Goal: Complete application form

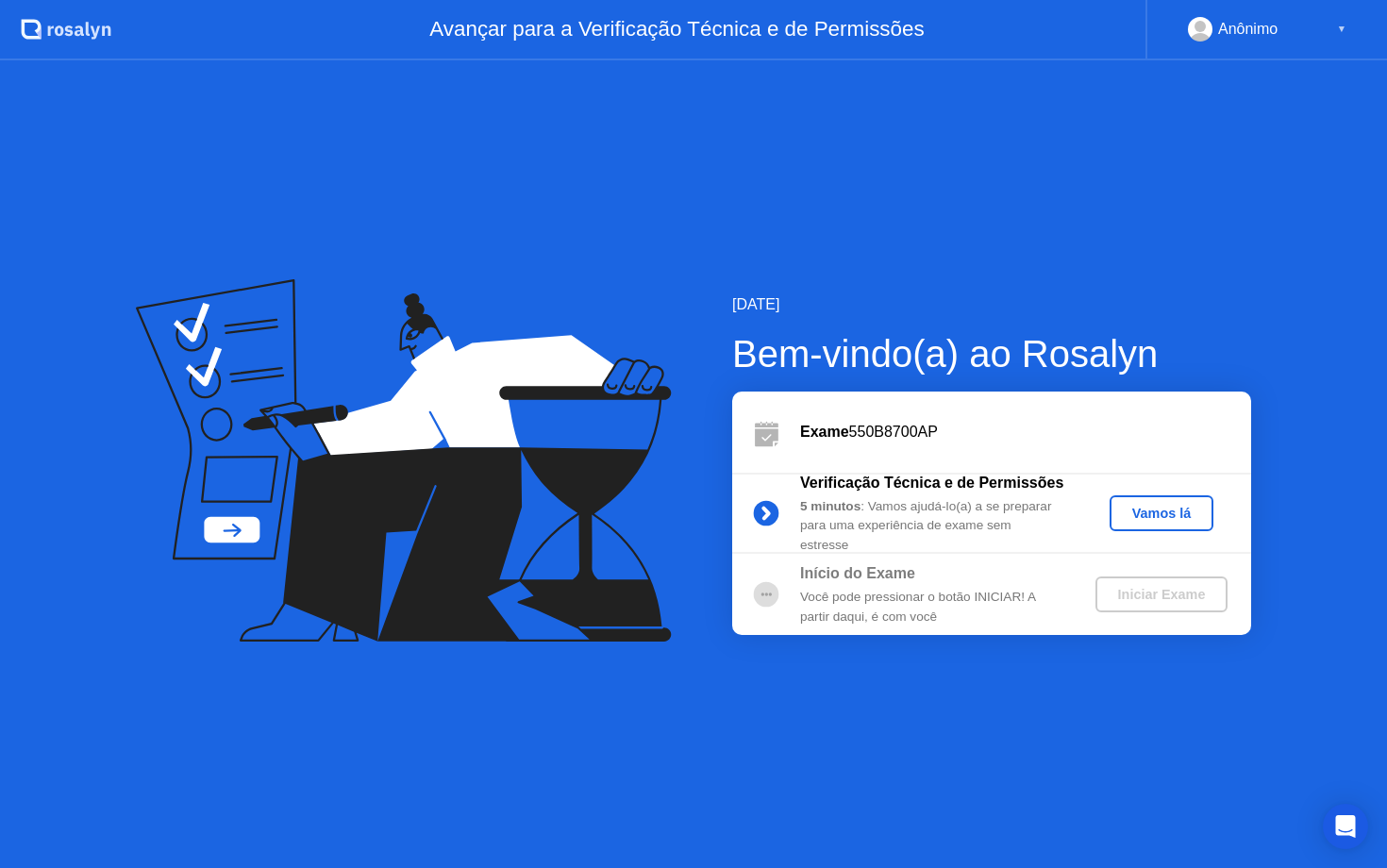
click at [1145, 519] on div "Vamos lá" at bounding box center [1162, 513] width 89 height 15
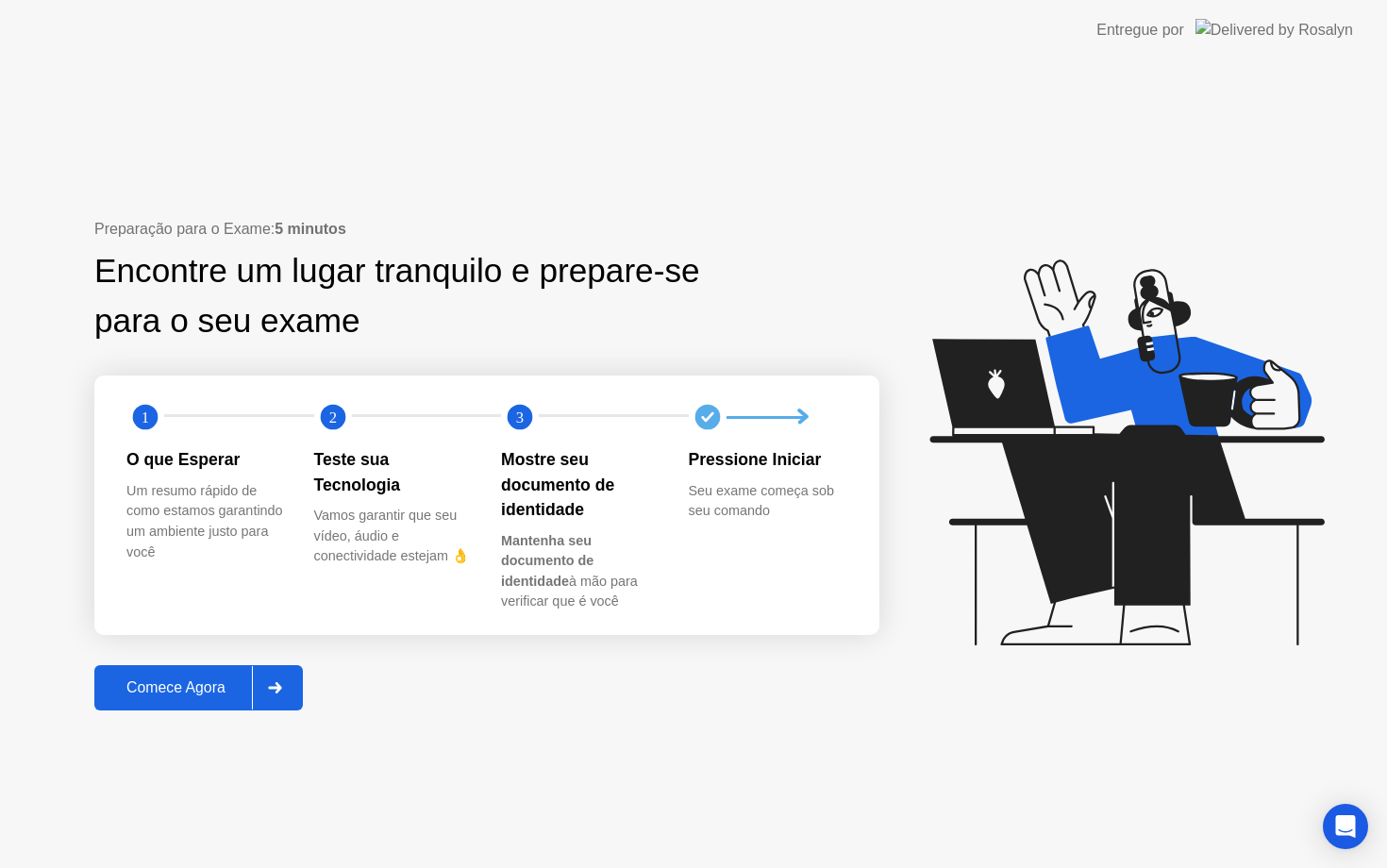
click at [189, 691] on div "Comece Agora" at bounding box center [176, 687] width 152 height 17
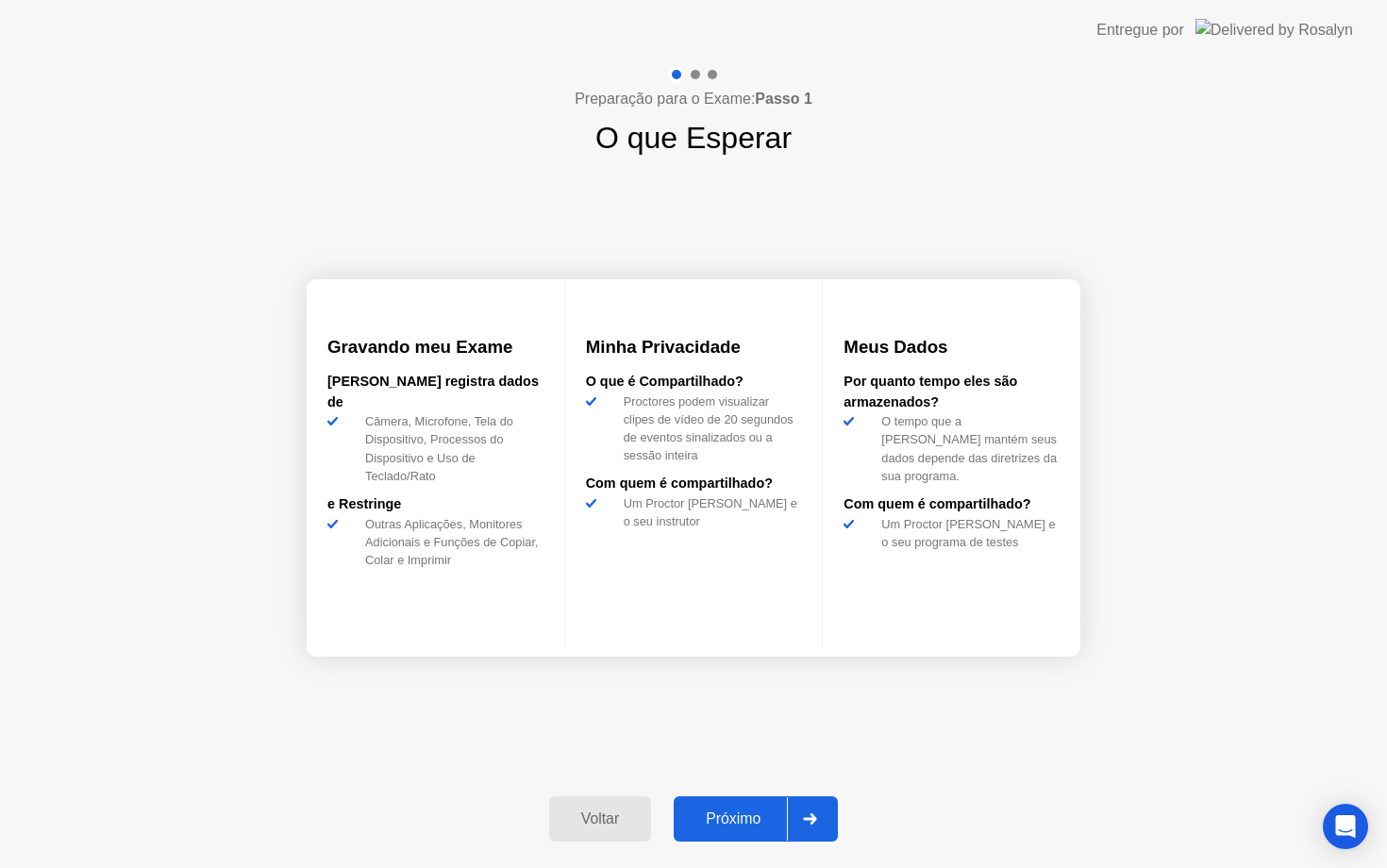
click at [724, 826] on div "Próximo" at bounding box center [733, 819] width 108 height 17
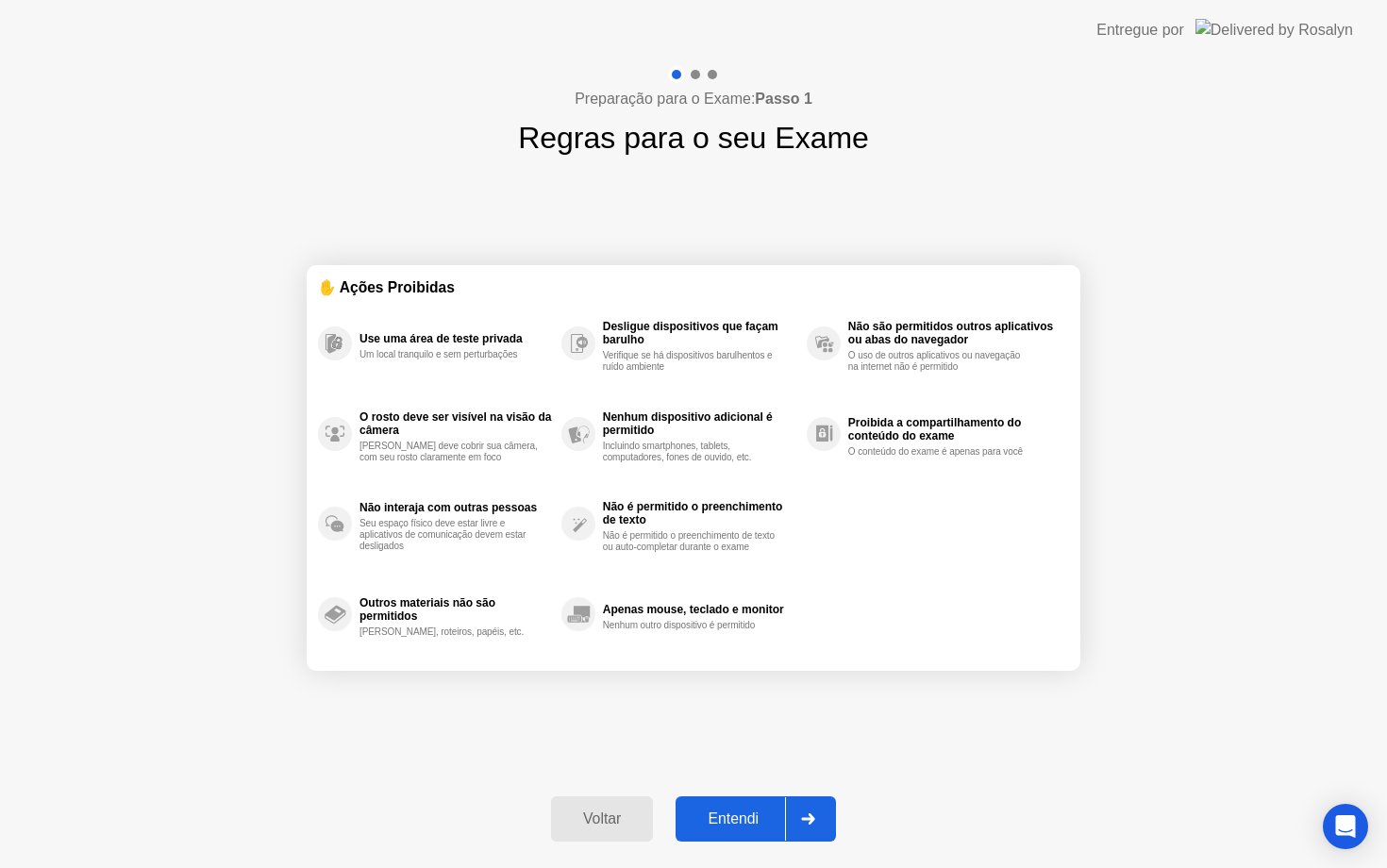
click at [736, 814] on div "Entendi" at bounding box center [733, 819] width 104 height 17
select select "Available cameras"
select select "Available speakers"
select select "Available microphones"
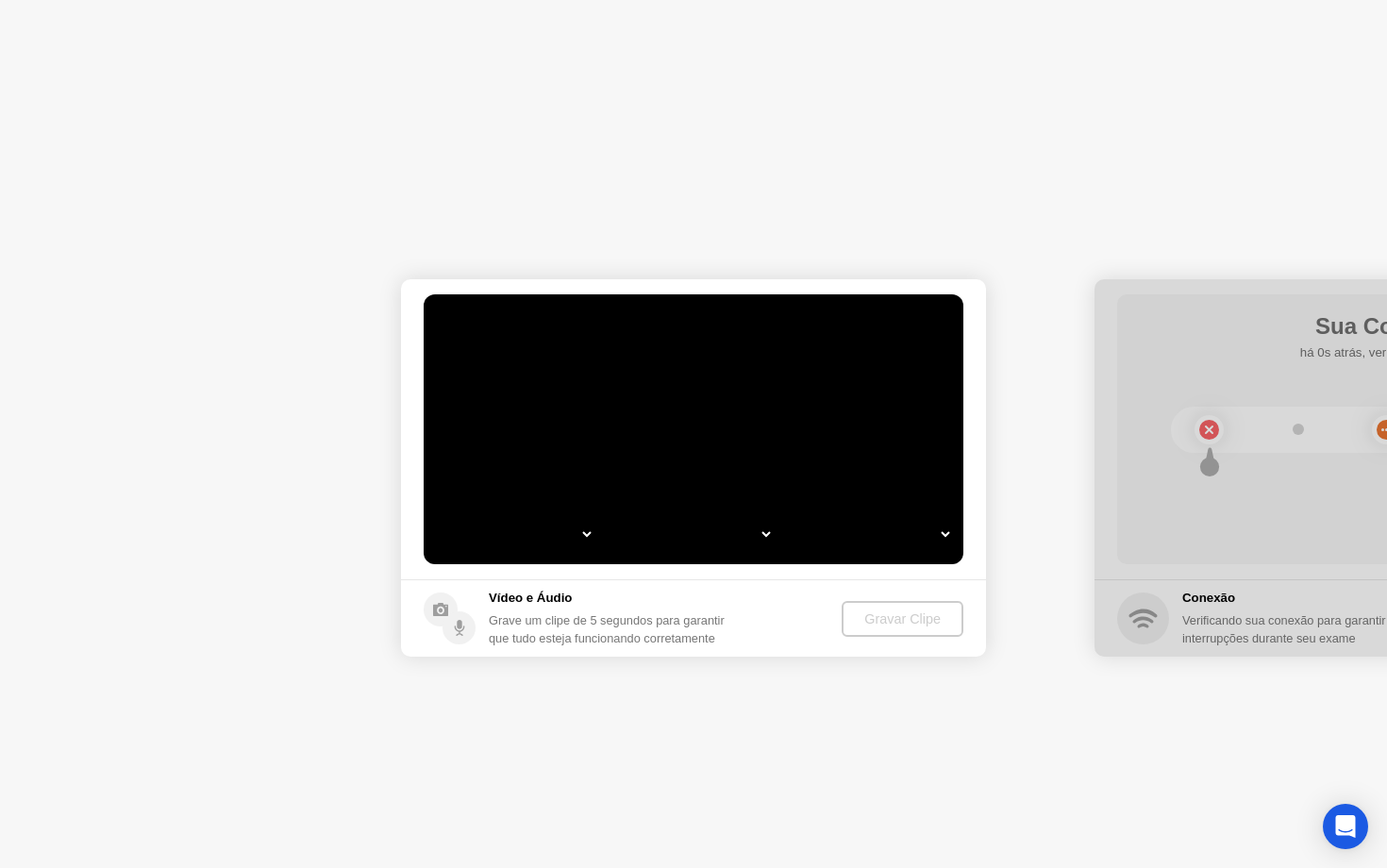
select select "**********"
select select "*******"
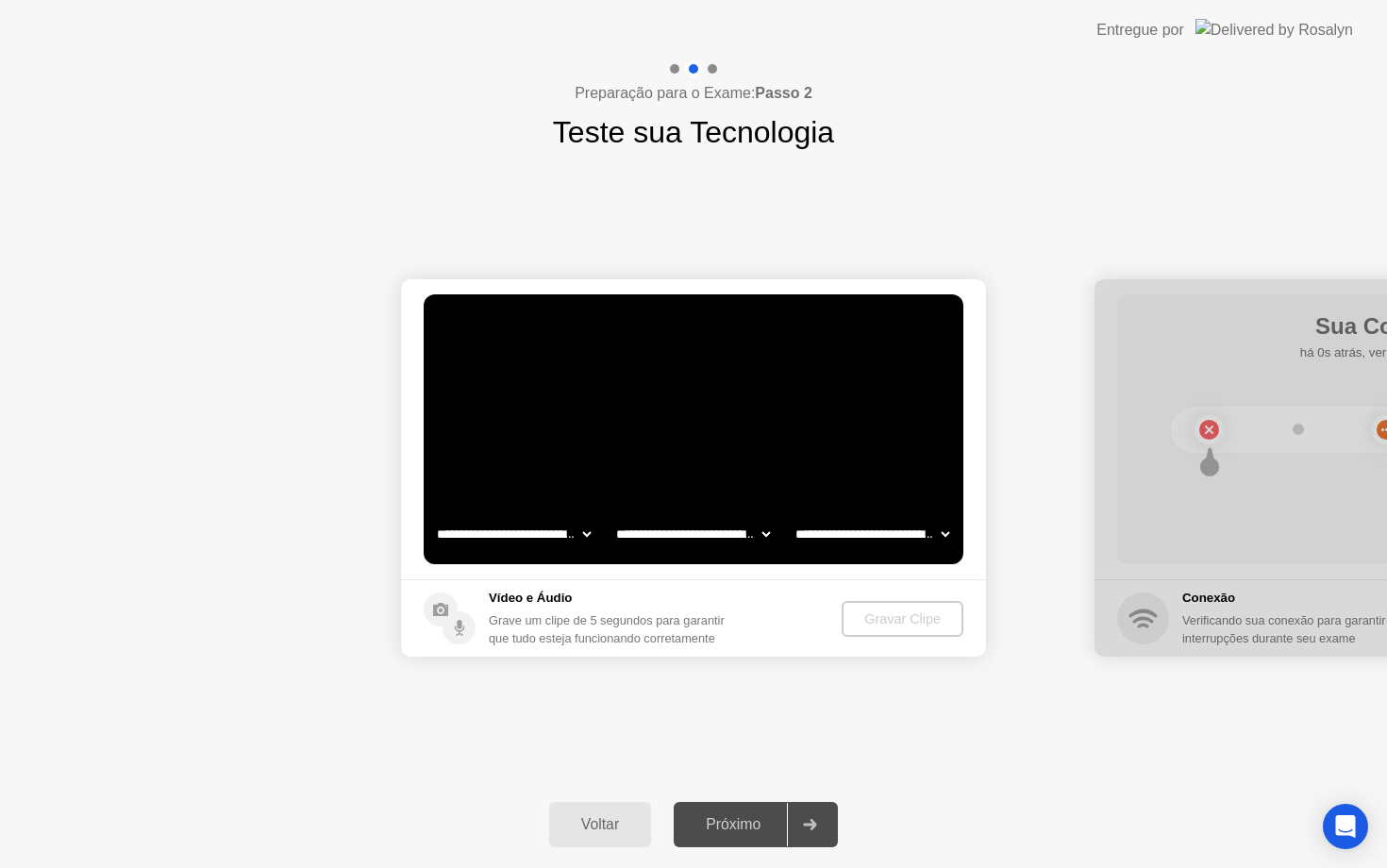
click at [722, 409] on video at bounding box center [694, 429] width 539 height 270
click at [893, 626] on div "Gravar Clipe" at bounding box center [904, 618] width 107 height 15
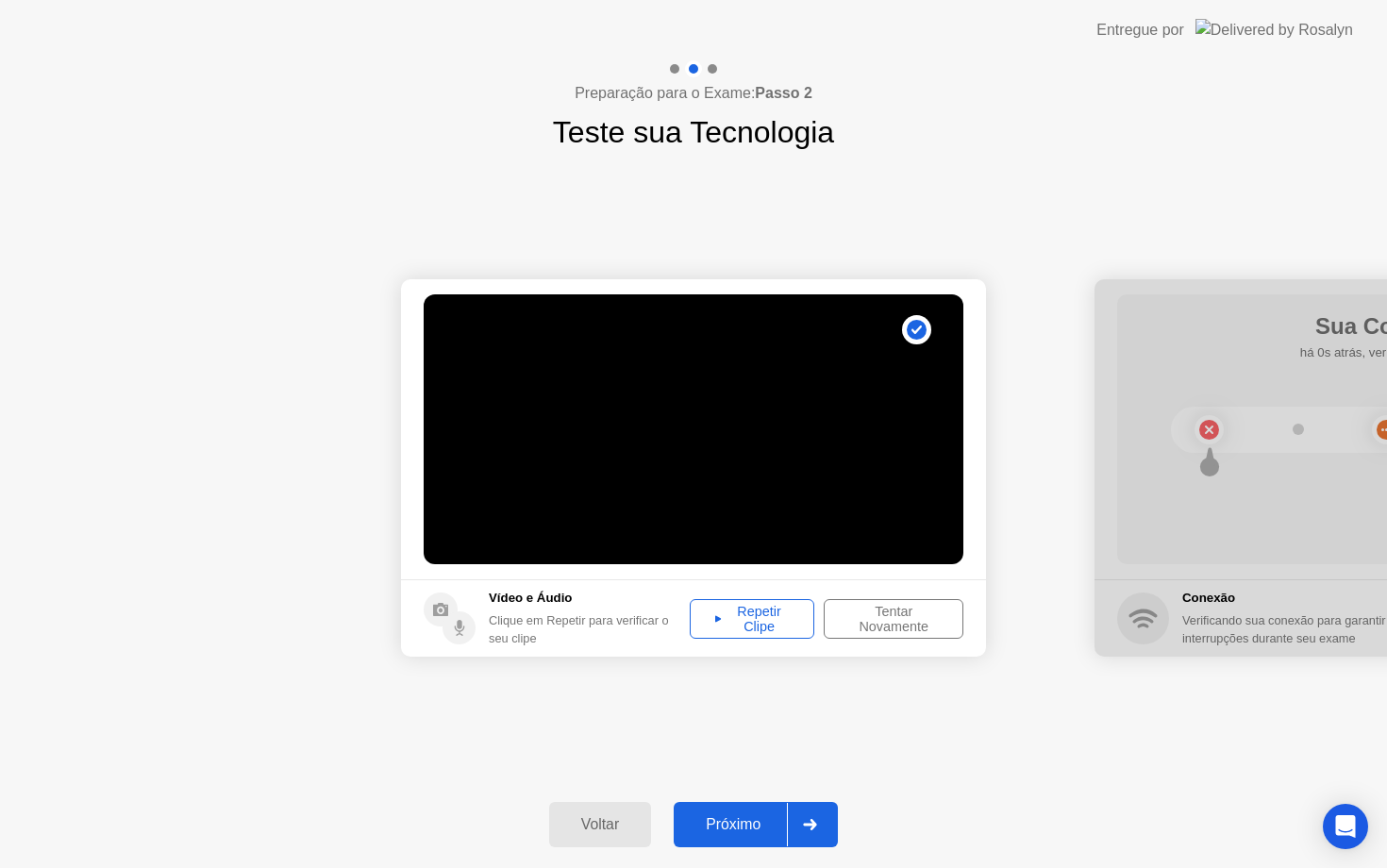
click at [764, 618] on div "Repetir Clipe" at bounding box center [752, 618] width 112 height 31
click at [725, 822] on div "Próximo" at bounding box center [733, 824] width 108 height 17
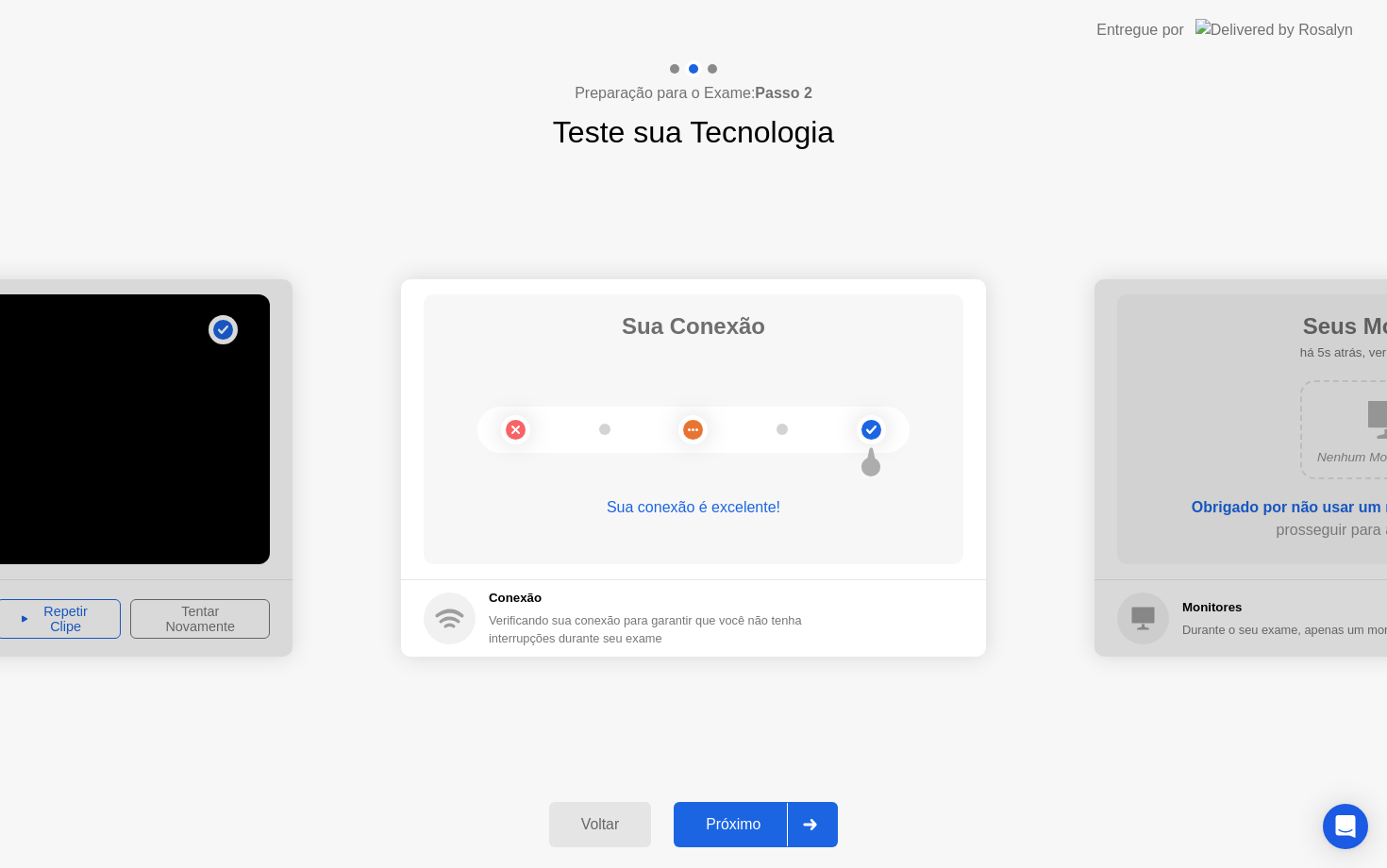
click at [739, 817] on div "Próximo" at bounding box center [733, 824] width 108 height 17
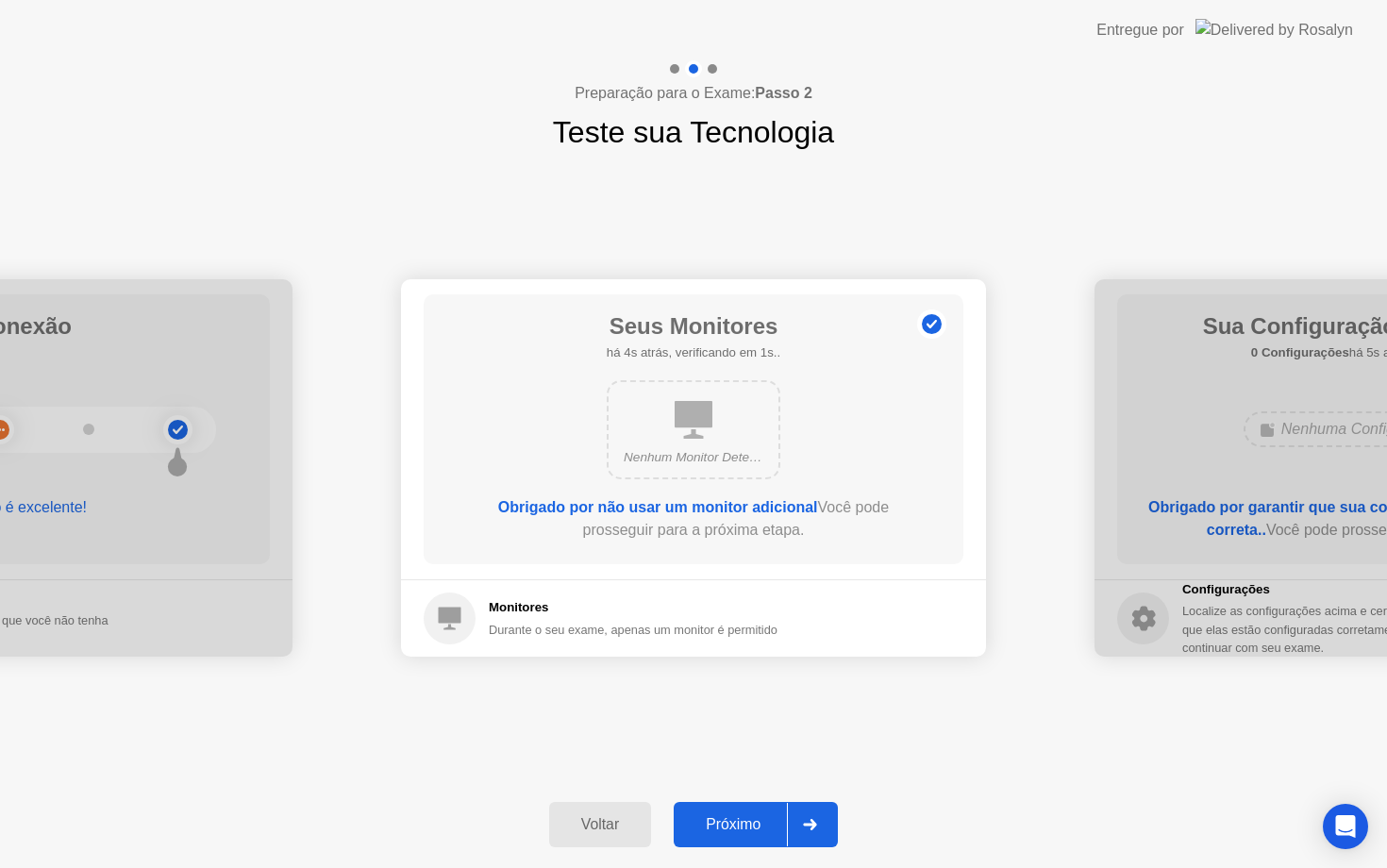
click at [719, 816] on div "Próximo" at bounding box center [733, 824] width 108 height 17
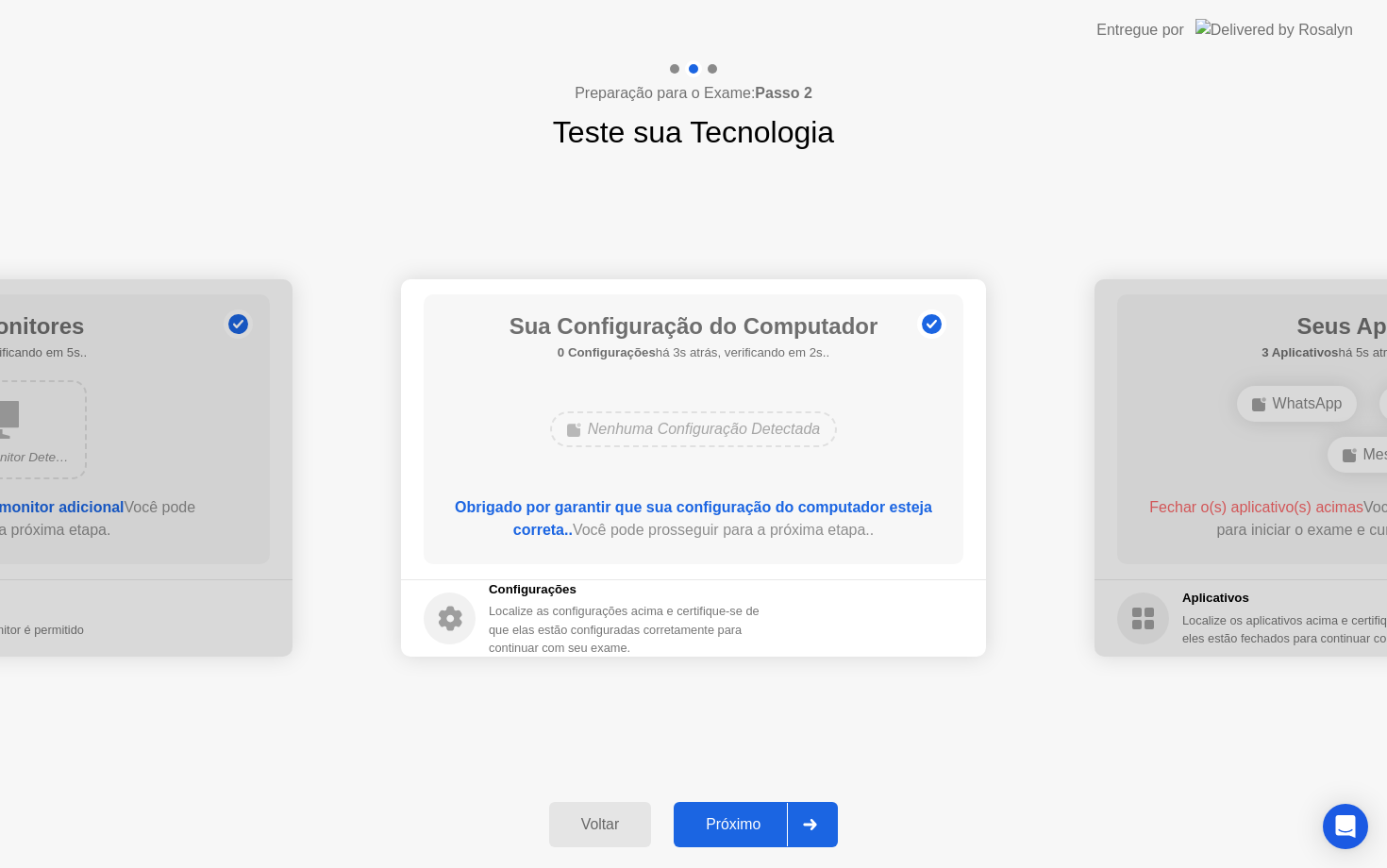
click at [734, 816] on div "Próximo" at bounding box center [733, 824] width 108 height 17
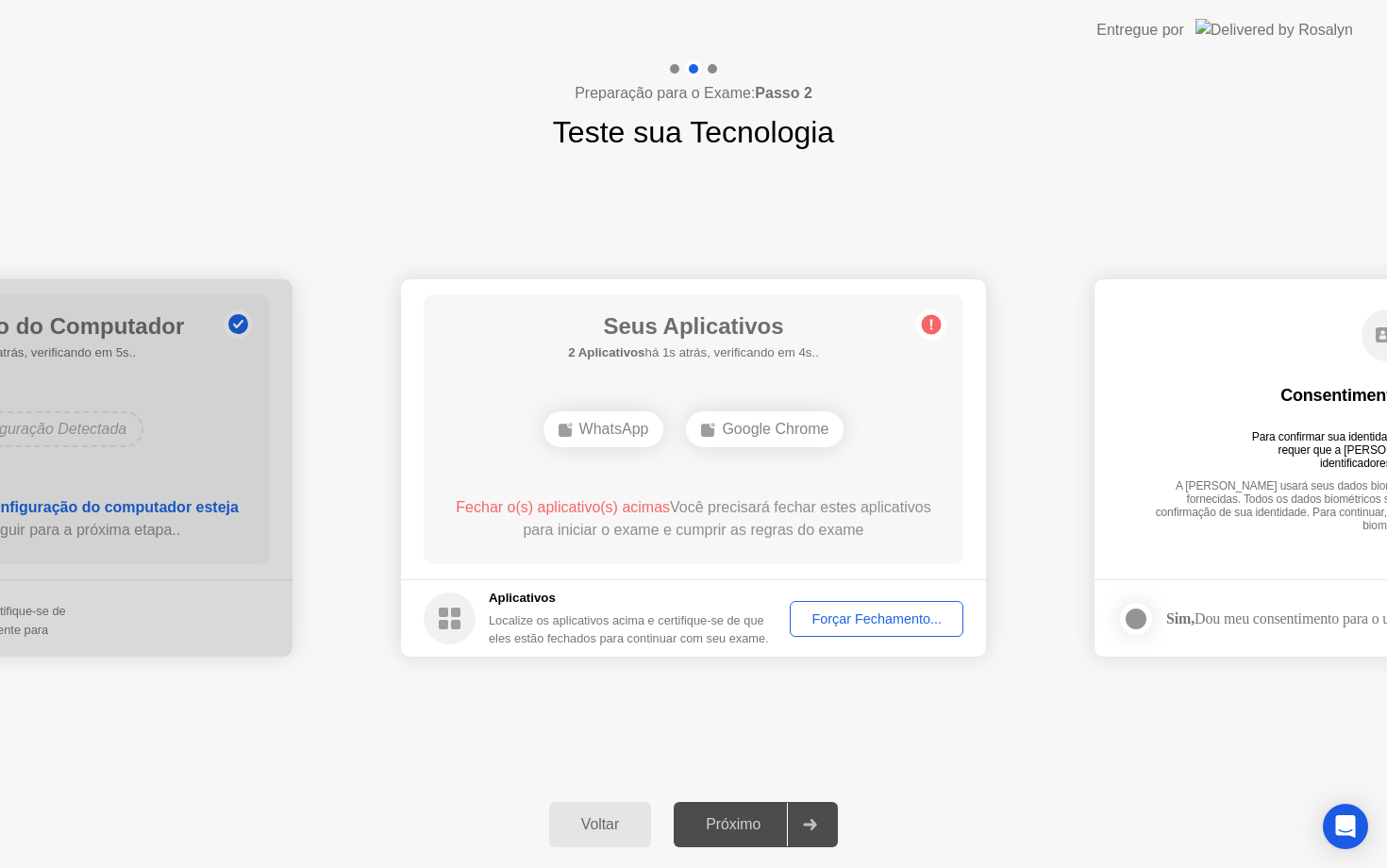
click at [612, 420] on div "WhatsApp" at bounding box center [604, 430] width 121 height 36
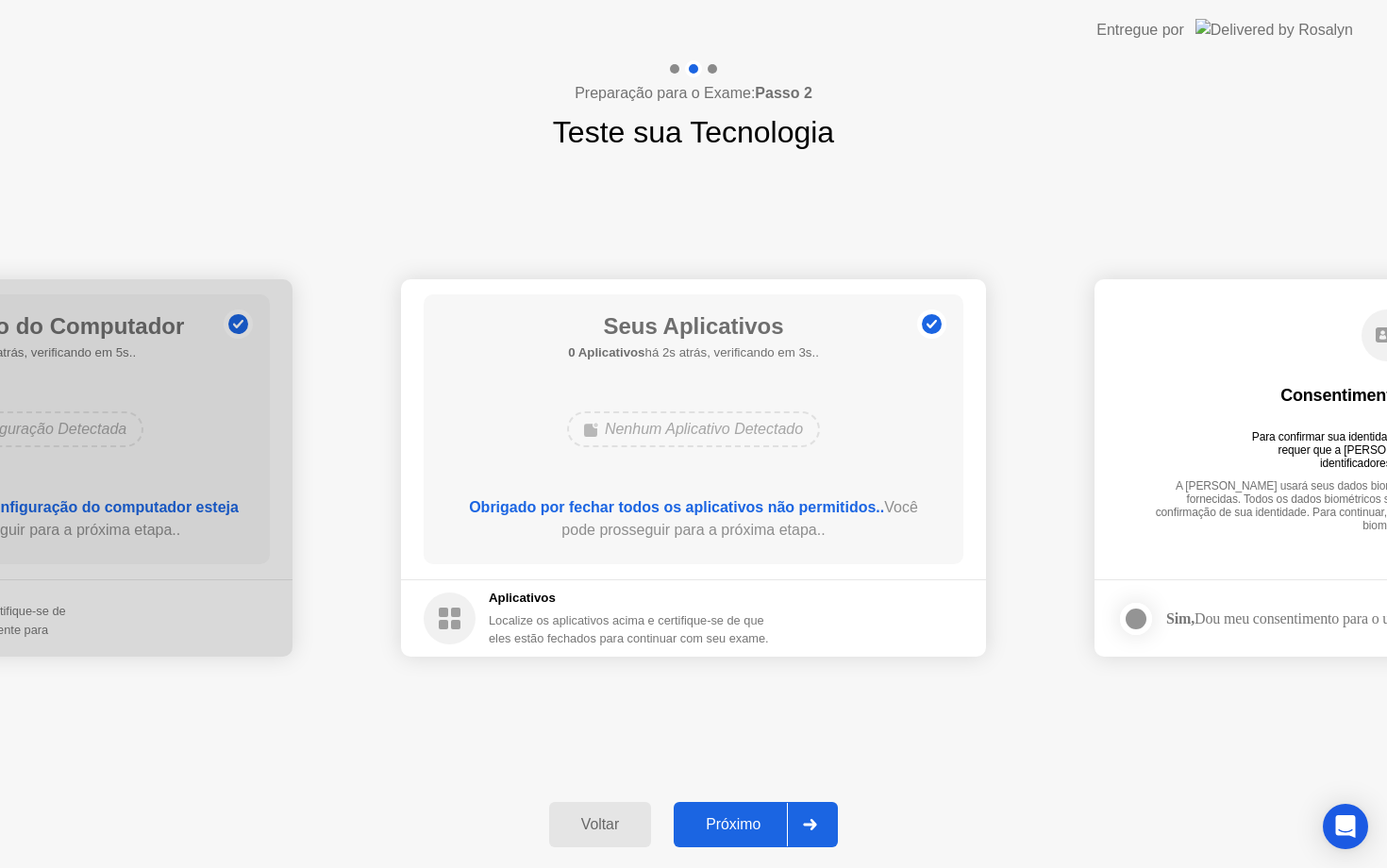
click at [729, 823] on div "Próximo" at bounding box center [733, 824] width 108 height 17
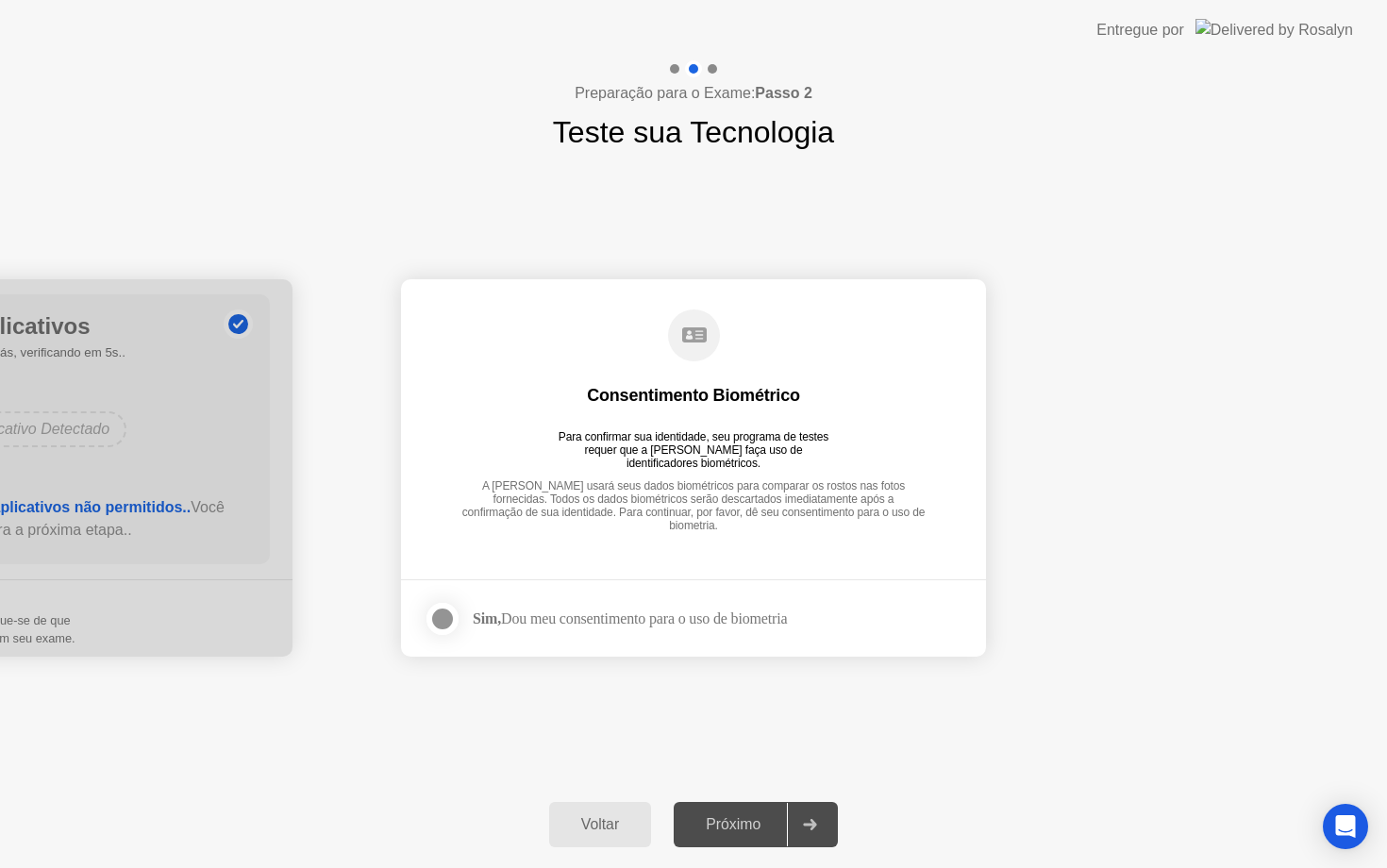
click at [444, 612] on div at bounding box center [443, 618] width 23 height 23
click at [741, 818] on div "Próximo" at bounding box center [733, 824] width 108 height 17
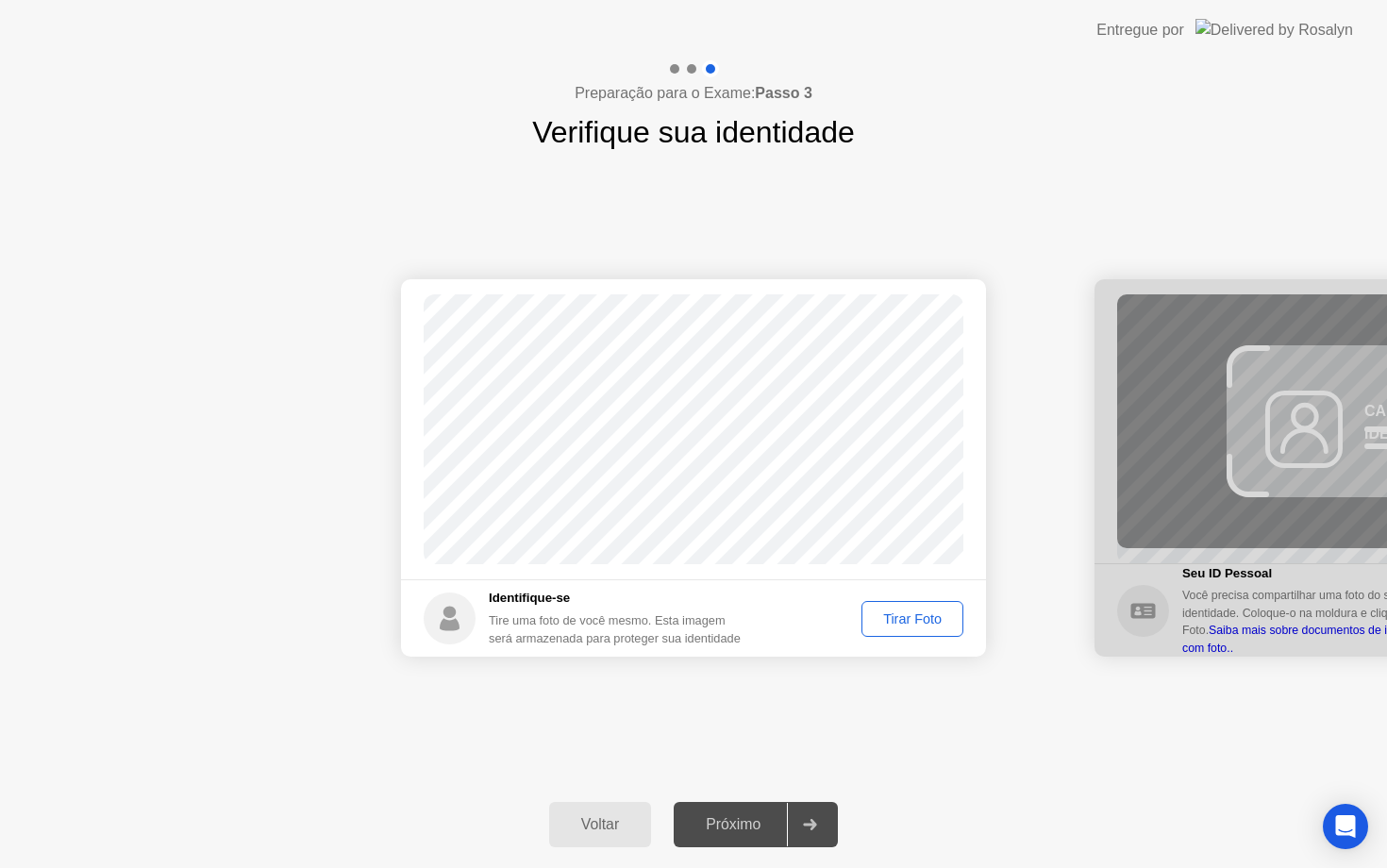
click at [908, 619] on div "Tirar Foto" at bounding box center [913, 618] width 89 height 15
click at [719, 824] on div "Próximo" at bounding box center [733, 824] width 108 height 17
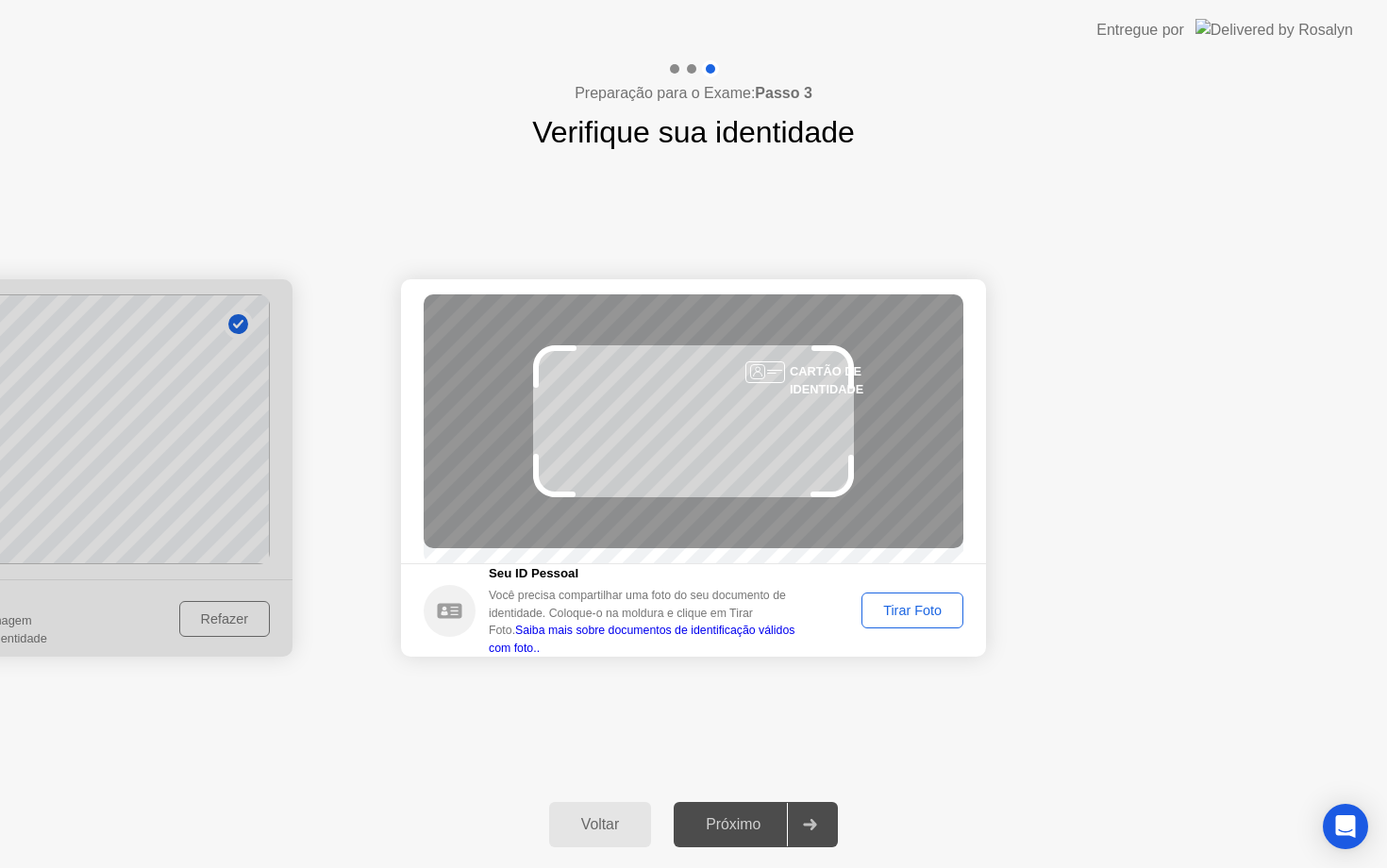
click at [887, 618] on div "Tirar Foto" at bounding box center [913, 610] width 89 height 15
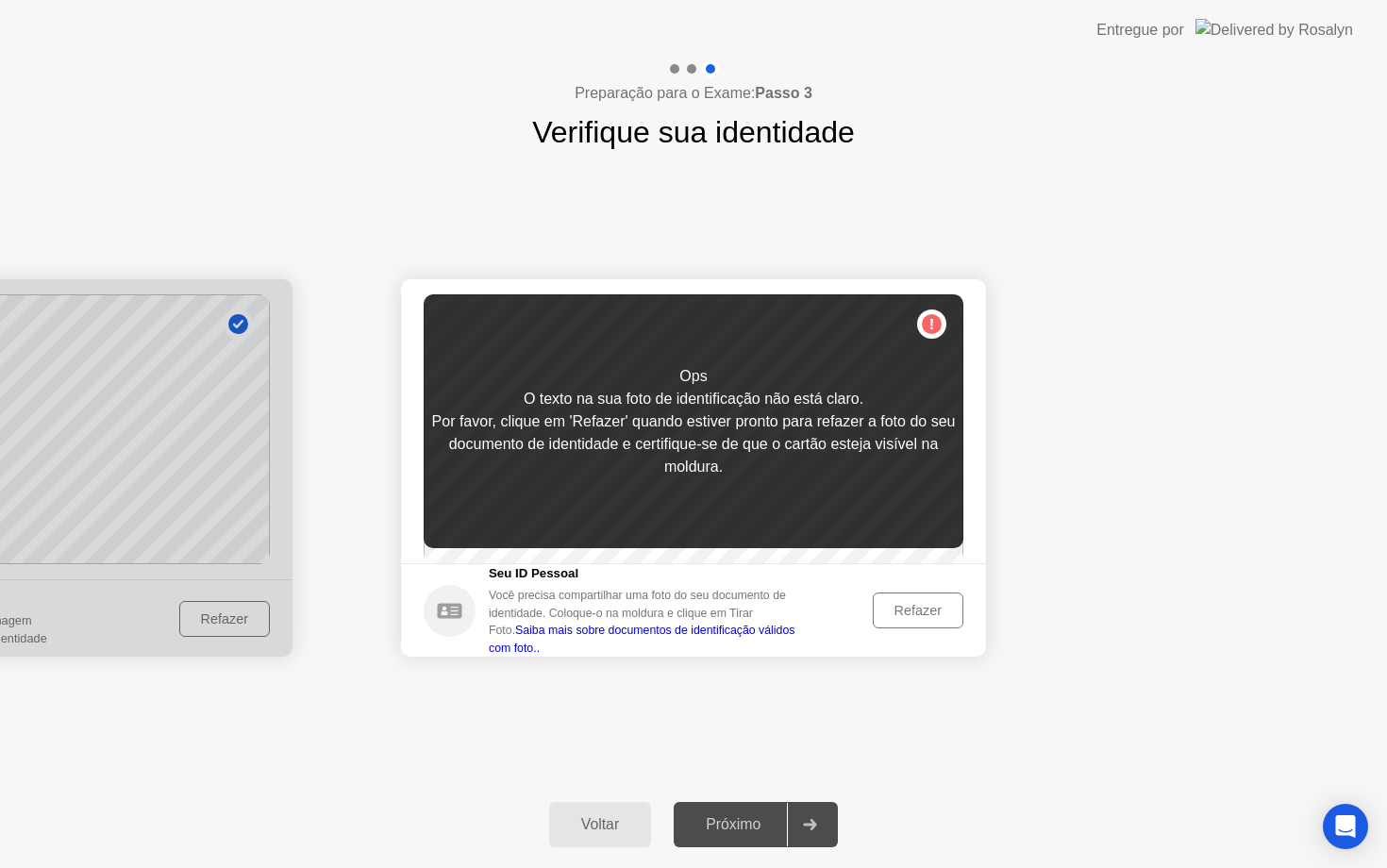
click at [915, 611] on div "Refazer" at bounding box center [918, 610] width 77 height 15
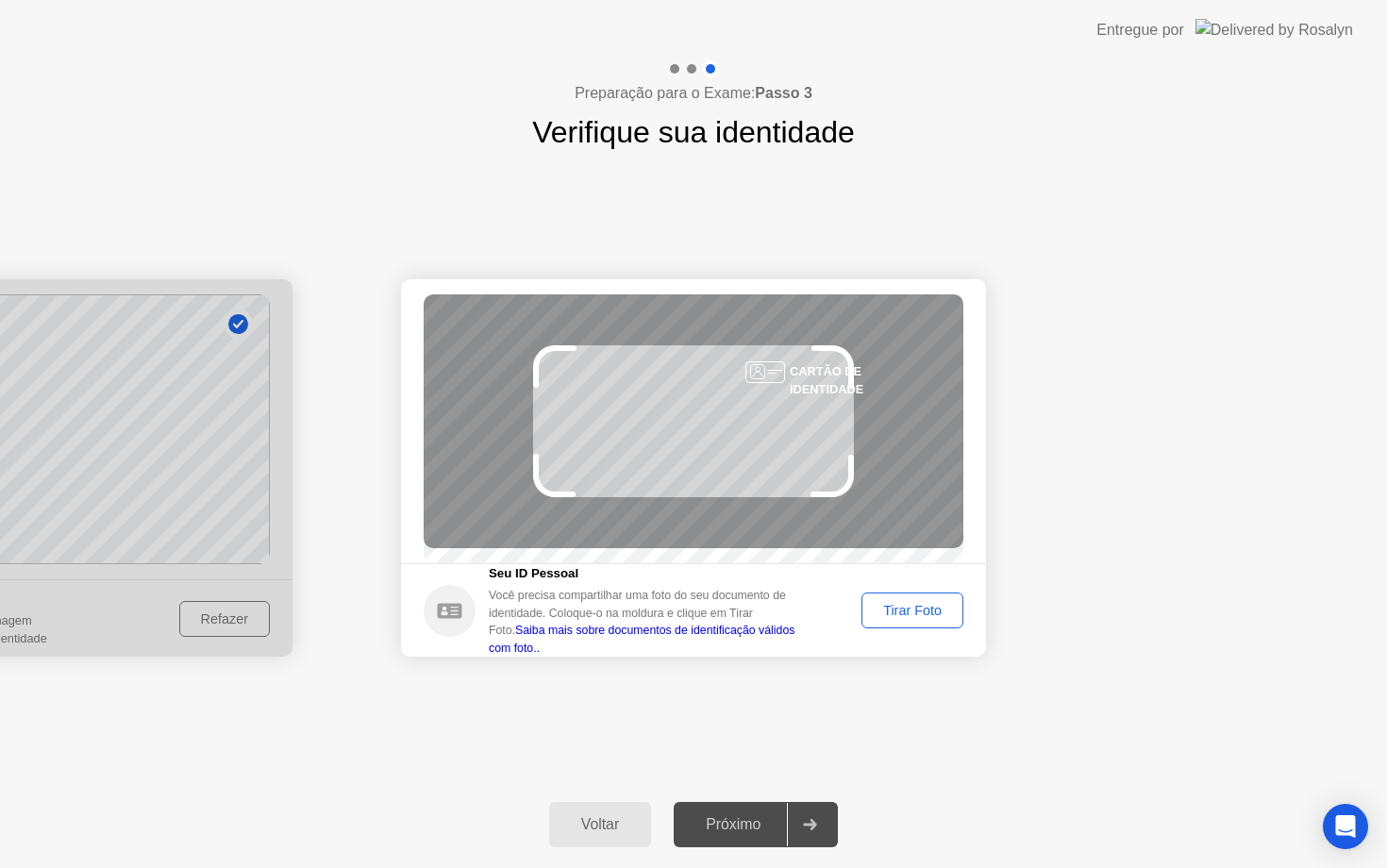
click at [928, 618] on div "Tirar Foto" at bounding box center [913, 610] width 89 height 15
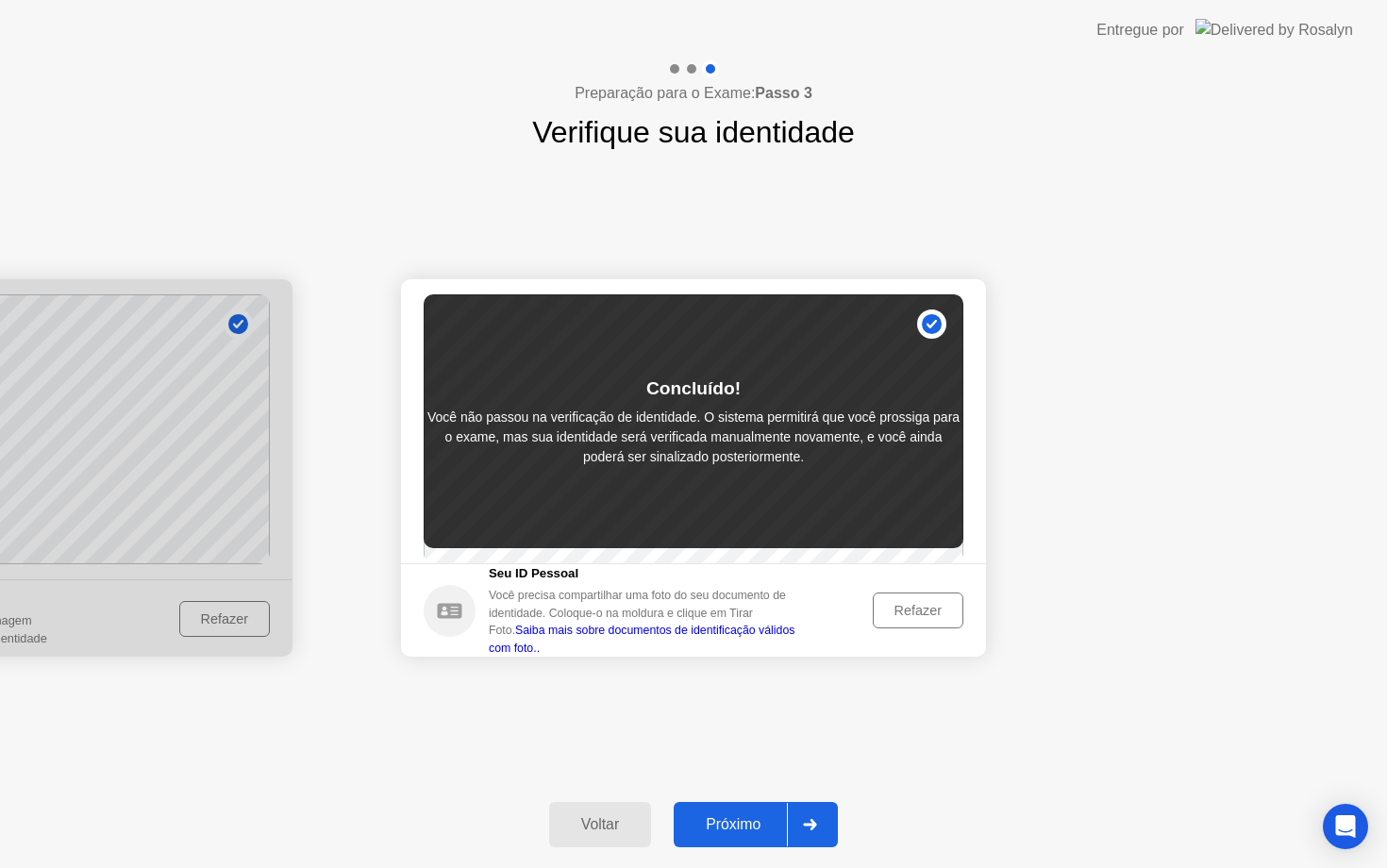
click at [722, 823] on div "Próximo" at bounding box center [733, 824] width 108 height 17
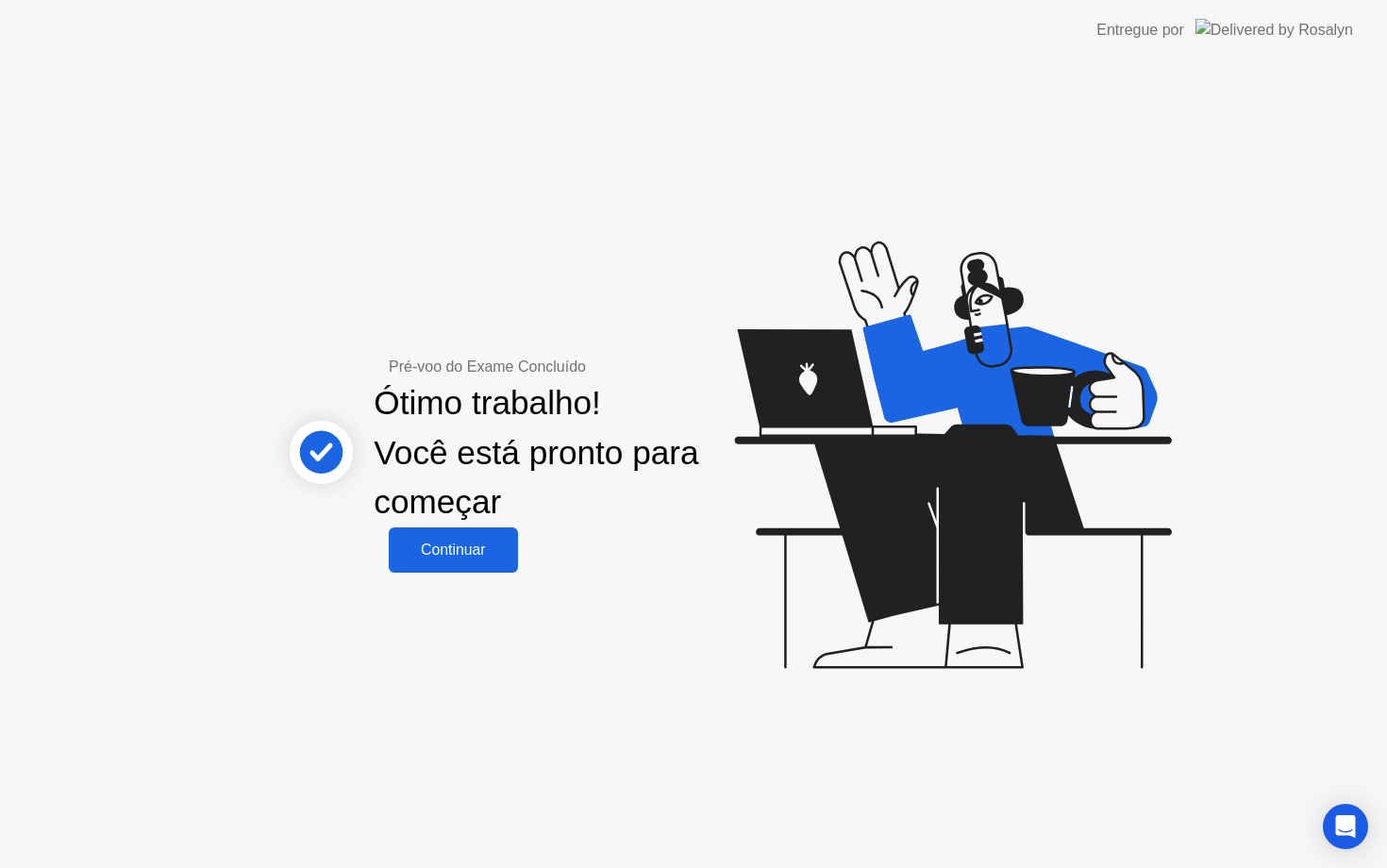
click at [422, 544] on div "Continuar" at bounding box center [452, 549] width 118 height 17
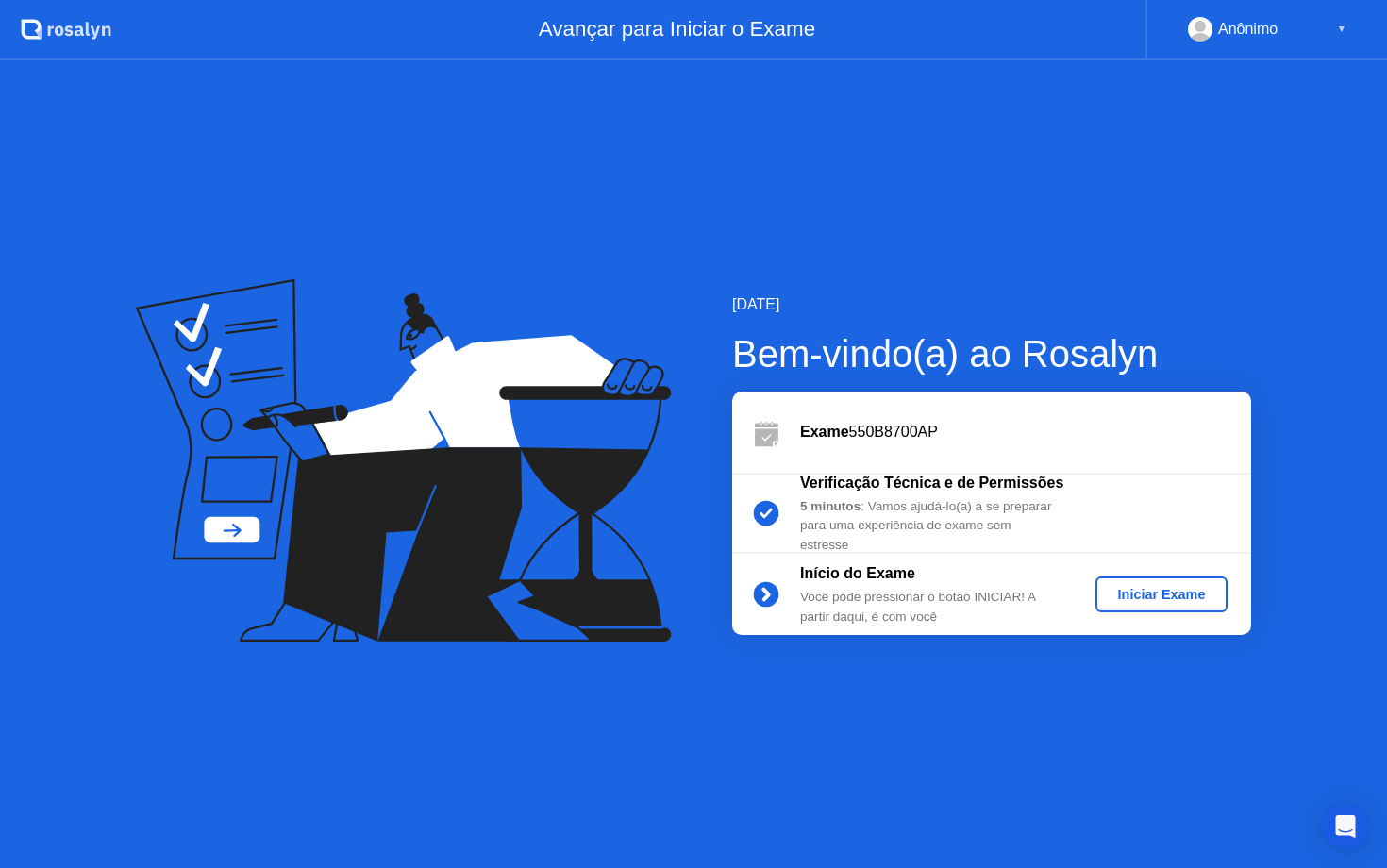
click at [1167, 592] on div "Iniciar Exame" at bounding box center [1162, 593] width 118 height 15
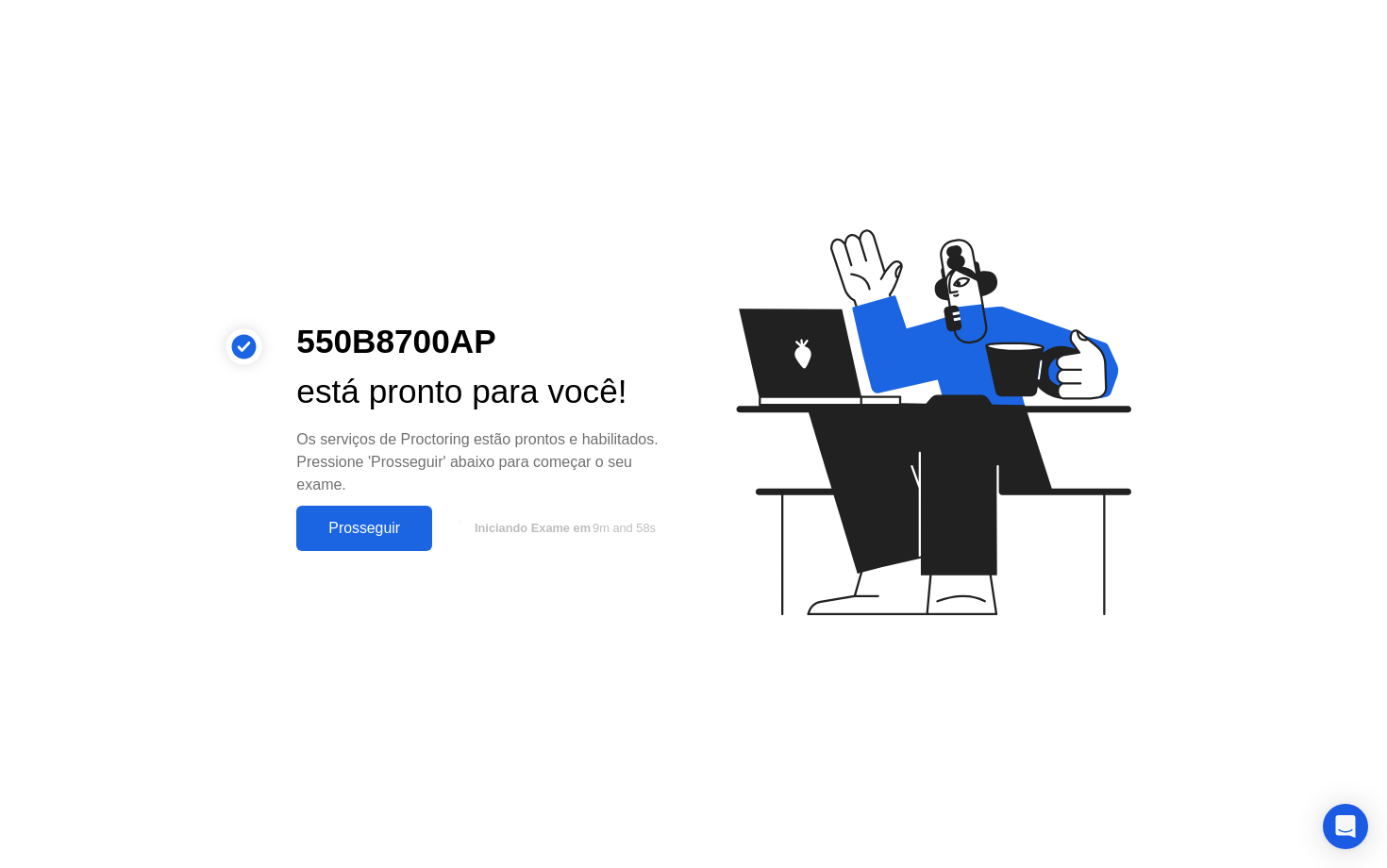
click at [385, 530] on div "Prosseguir" at bounding box center [365, 527] width 124 height 17
